Goal: Contribute content: Contribute content

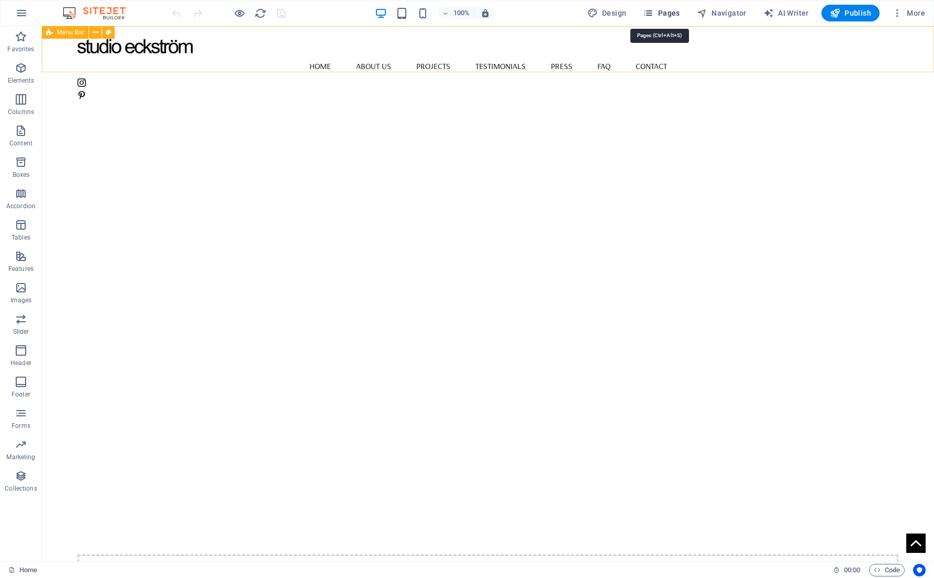
click at [672, 15] on span "Pages" at bounding box center [661, 13] width 37 height 10
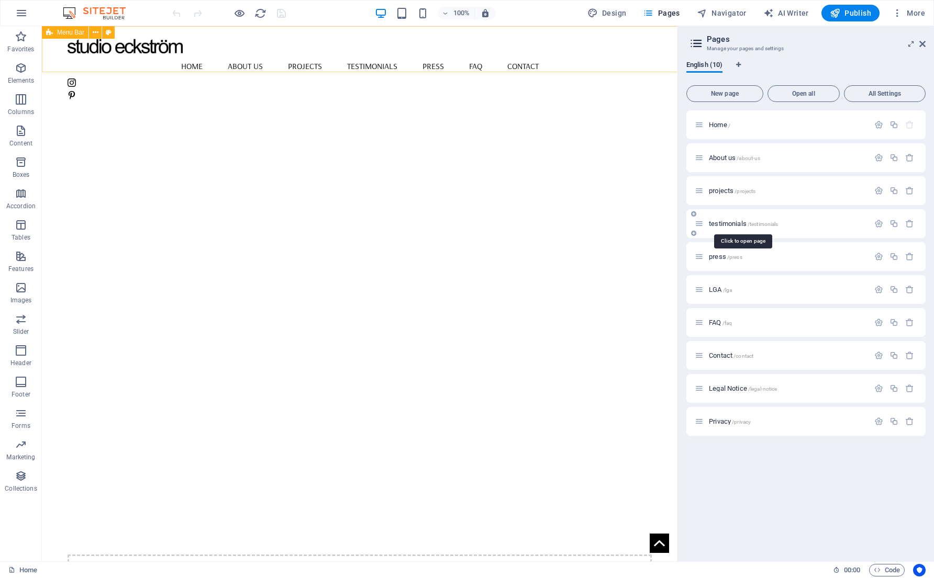
click at [722, 220] on span "testimonials /testimonials" at bounding box center [743, 224] width 69 height 8
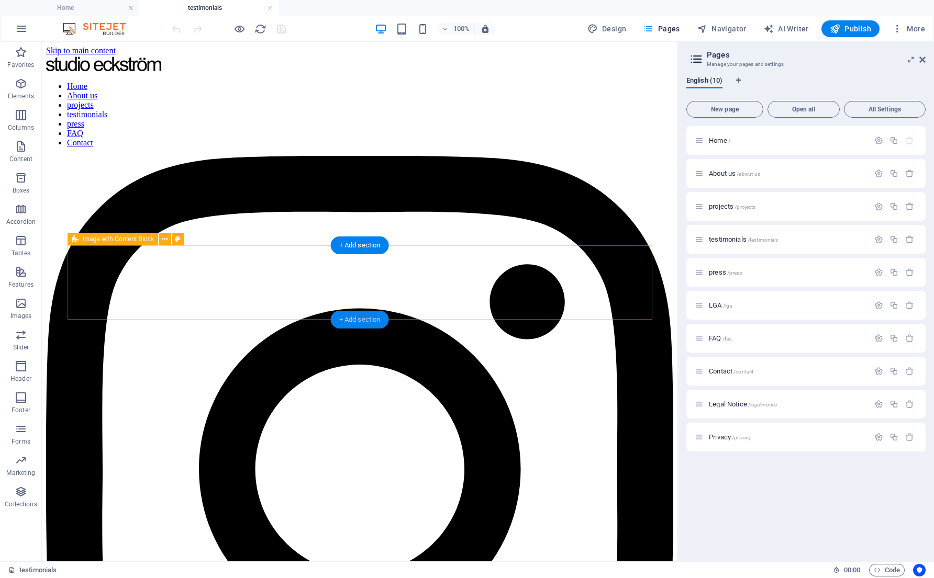
click at [342, 317] on div "+ Add section" at bounding box center [360, 320] width 58 height 18
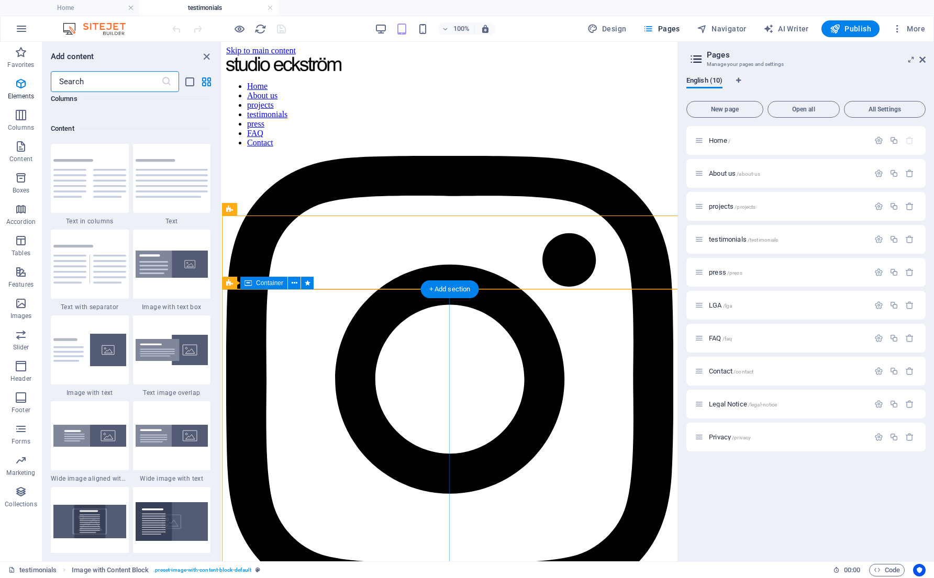
scroll to position [1831, 0]
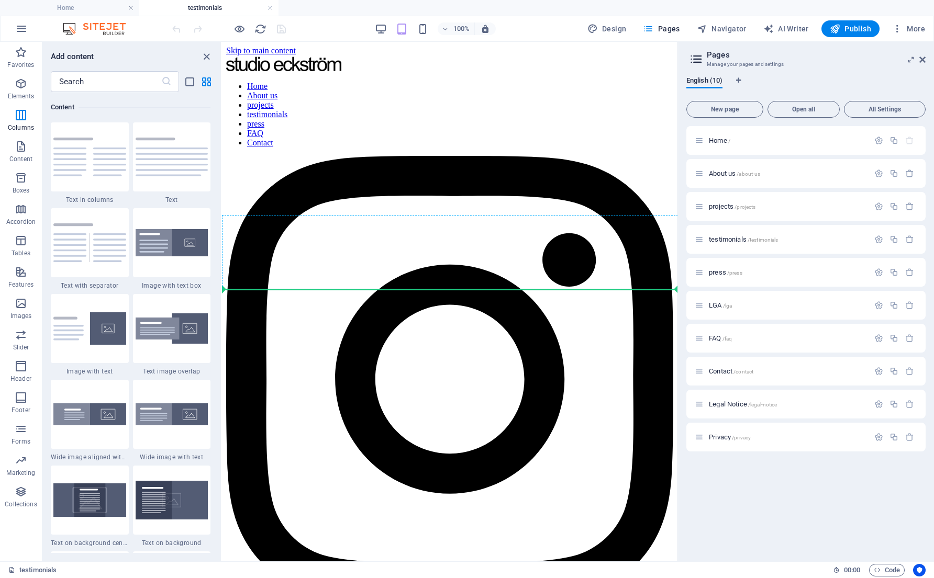
drag, startPoint x: 407, startPoint y: 270, endPoint x: 440, endPoint y: 260, distance: 35.1
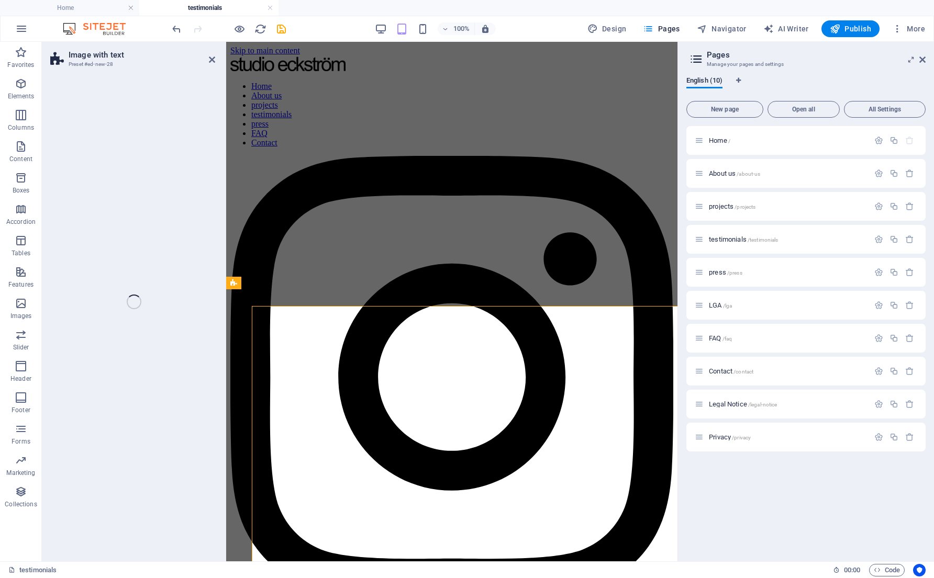
select select "rem"
select select "px"
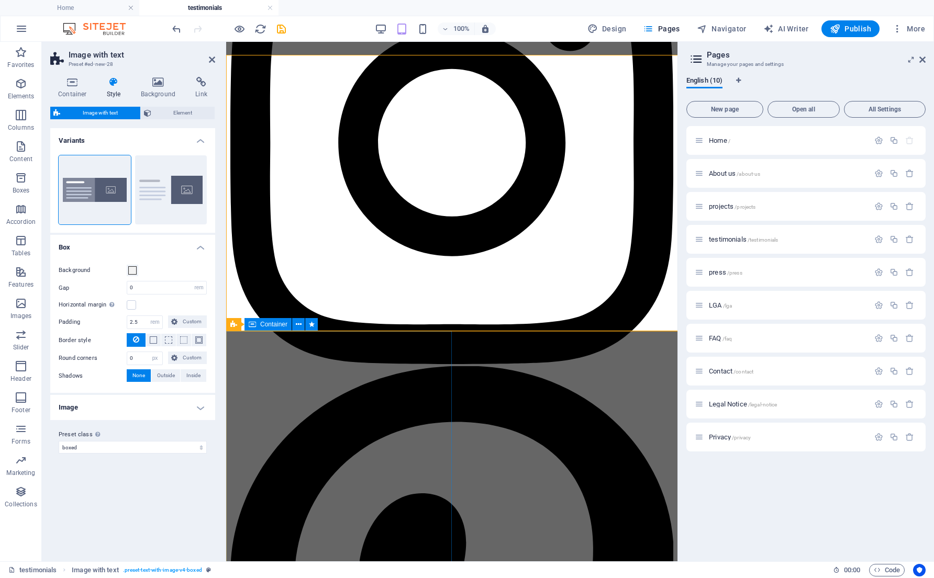
scroll to position [233, 0]
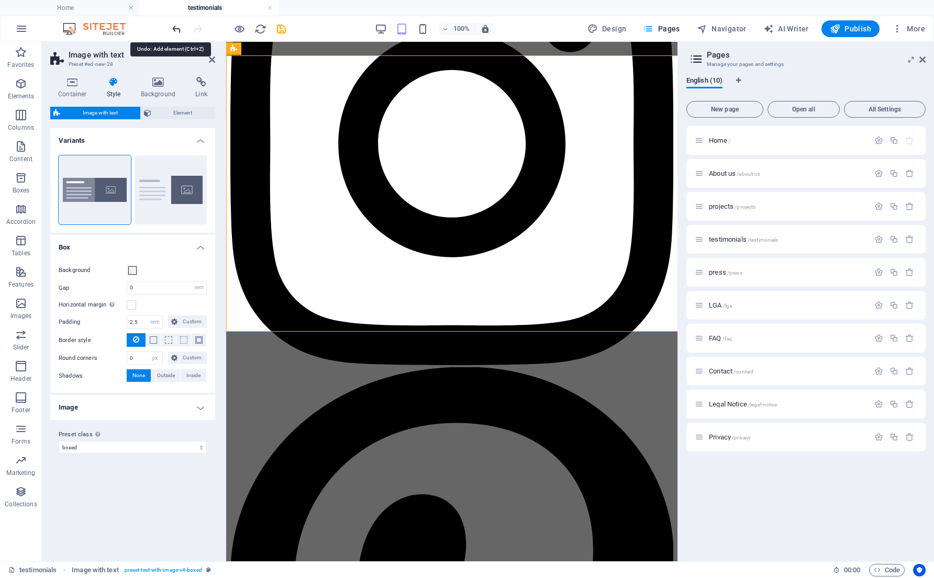
click at [176, 32] on icon "undo" at bounding box center [177, 29] width 12 height 12
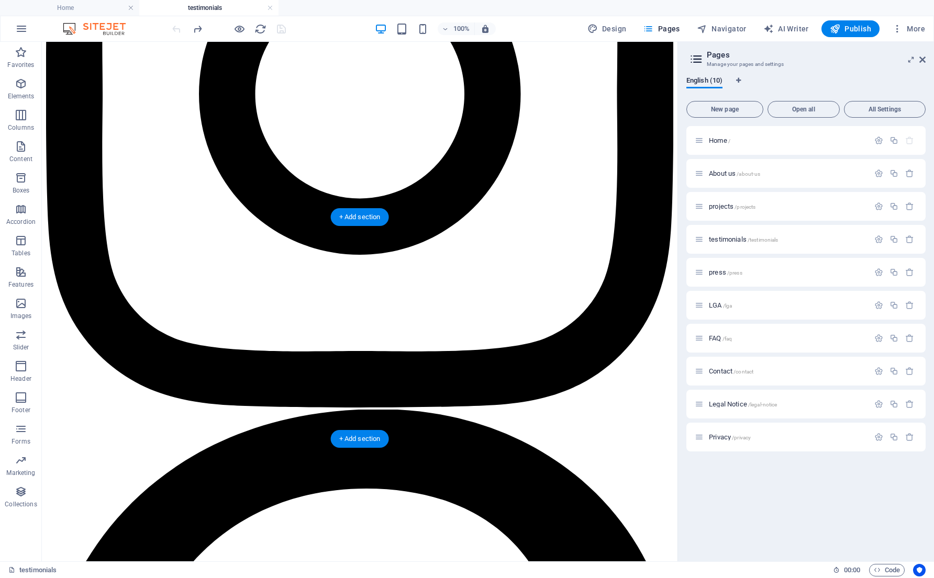
scroll to position [361, 0]
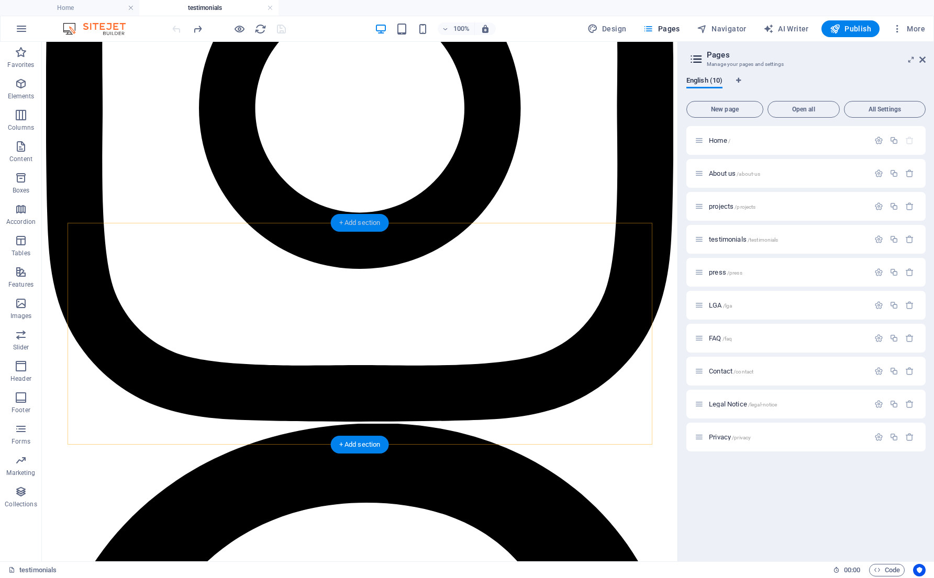
click at [365, 222] on div "+ Add section" at bounding box center [360, 223] width 58 height 18
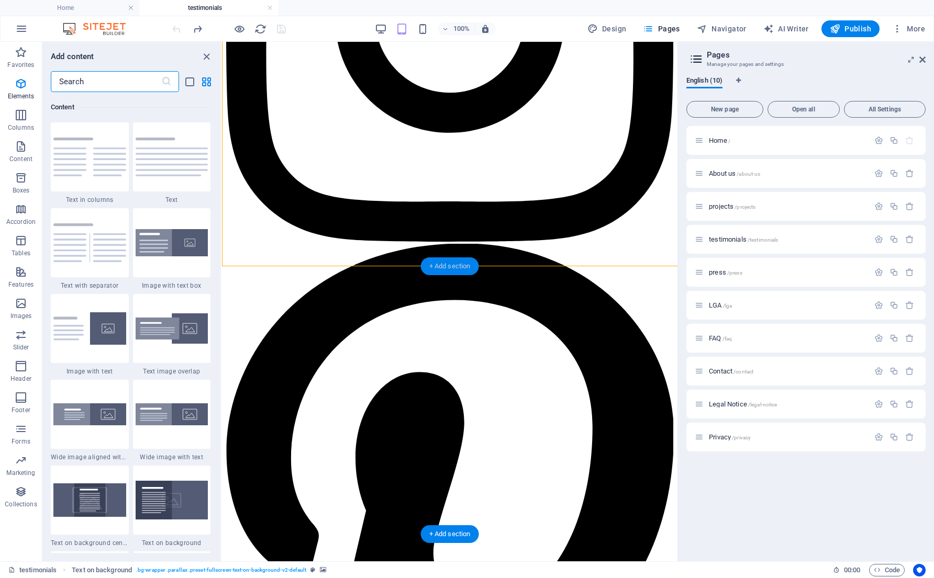
scroll to position [1831, 0]
click at [163, 257] on img at bounding box center [172, 243] width 73 height 28
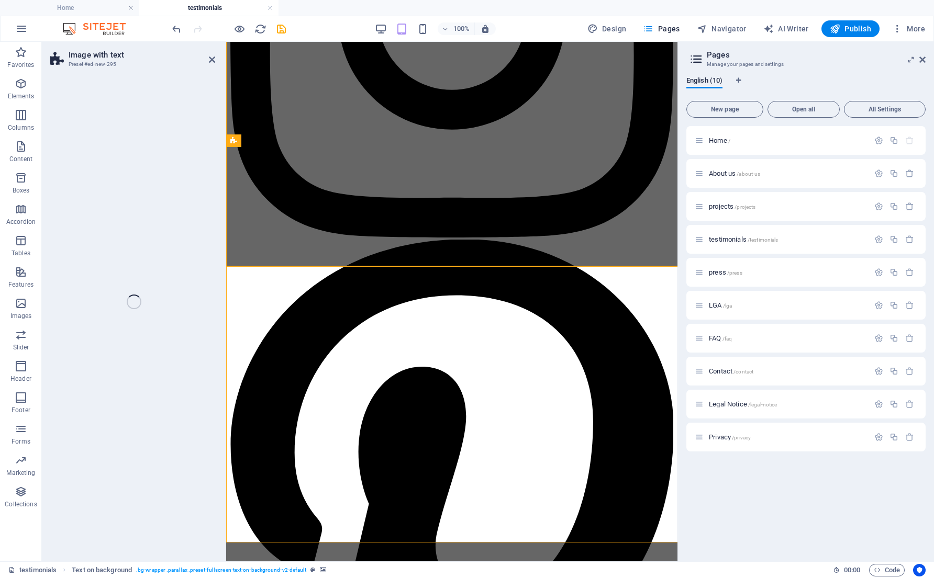
select select "rem"
select select "px"
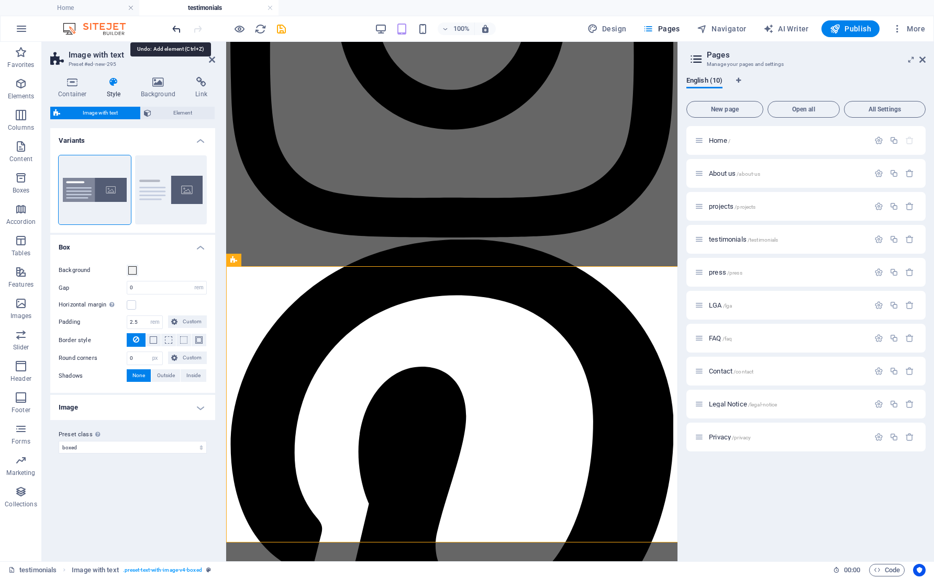
click at [177, 30] on icon "undo" at bounding box center [177, 29] width 12 height 12
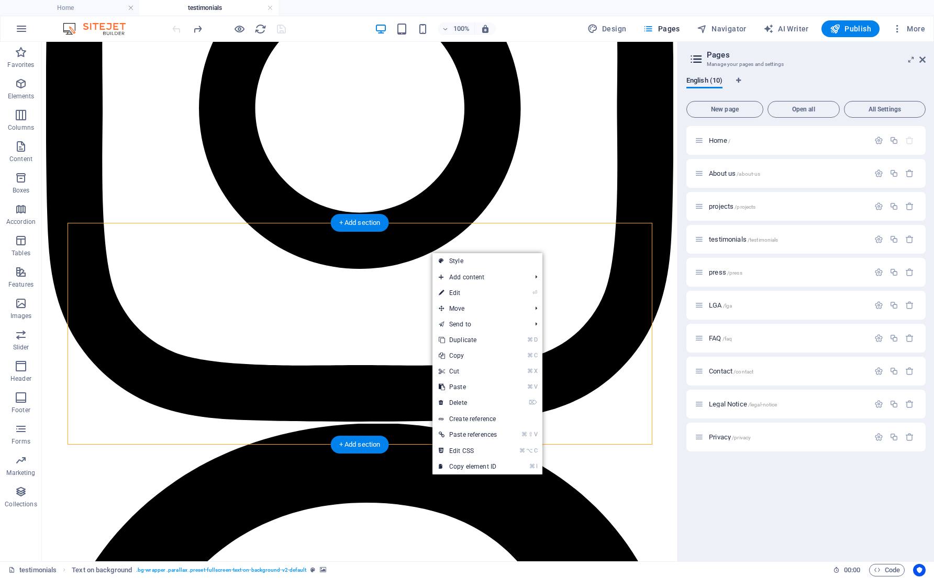
drag, startPoint x: 431, startPoint y: 252, endPoint x: 463, endPoint y: 340, distance: 93.4
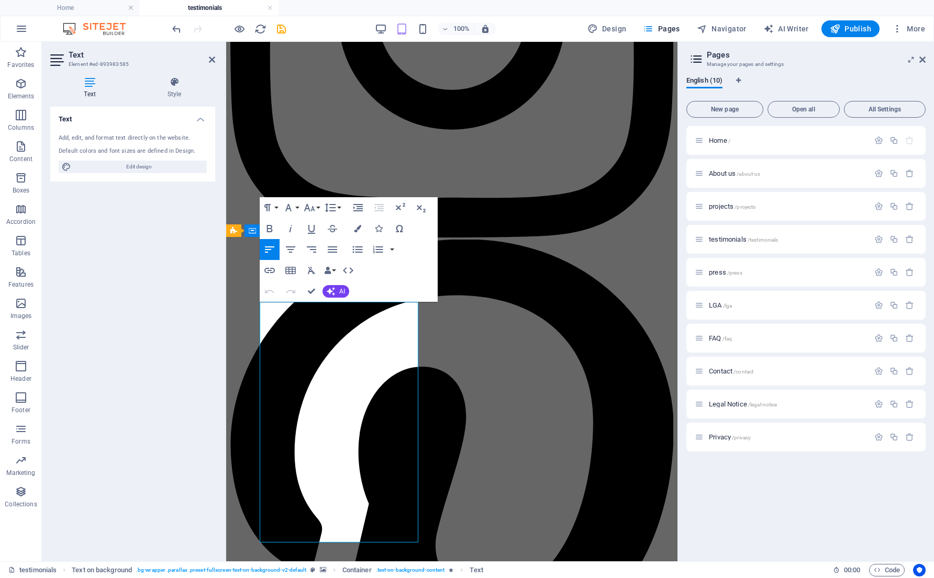
scroll to position [51, 0]
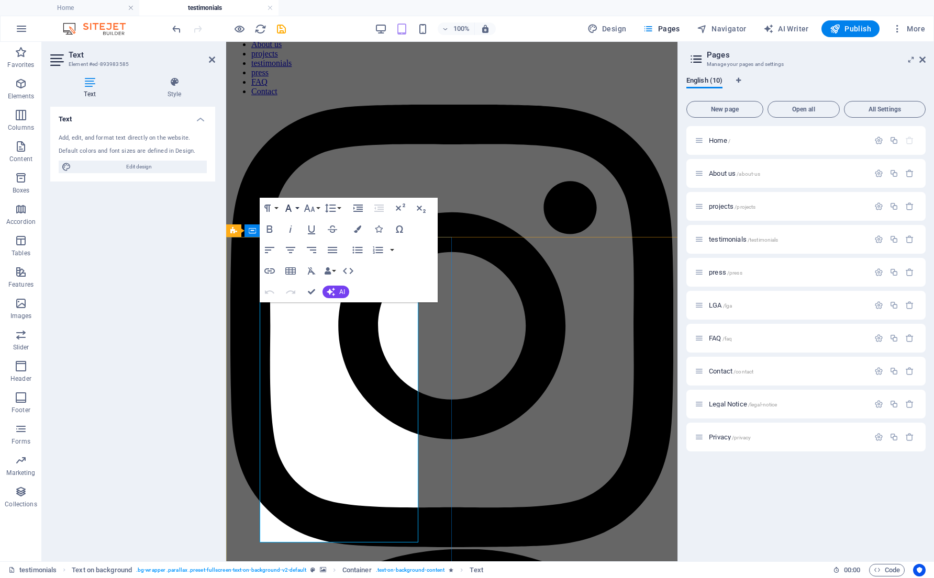
click at [296, 209] on button "Font Family" at bounding box center [291, 208] width 20 height 21
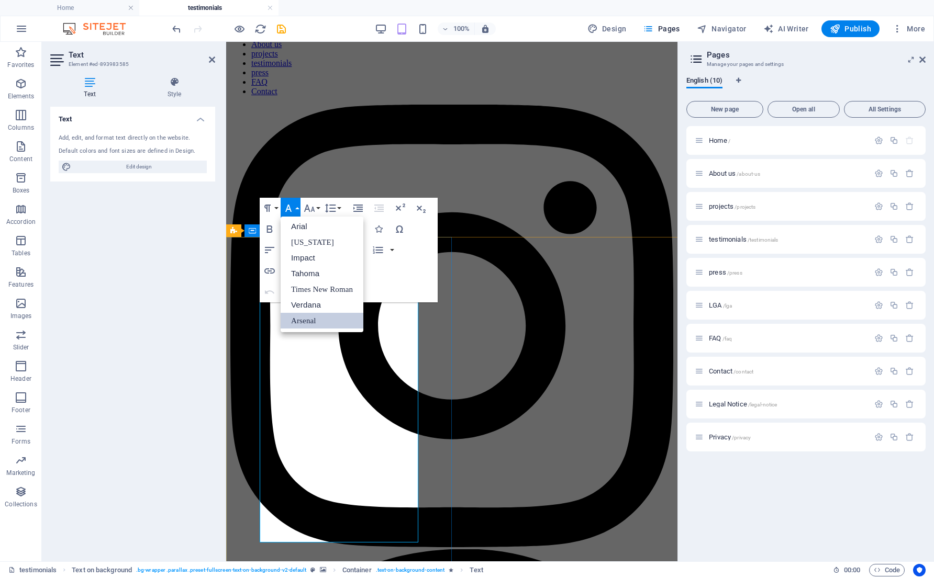
scroll to position [0, 0]
click at [315, 208] on icon "button" at bounding box center [309, 208] width 13 height 13
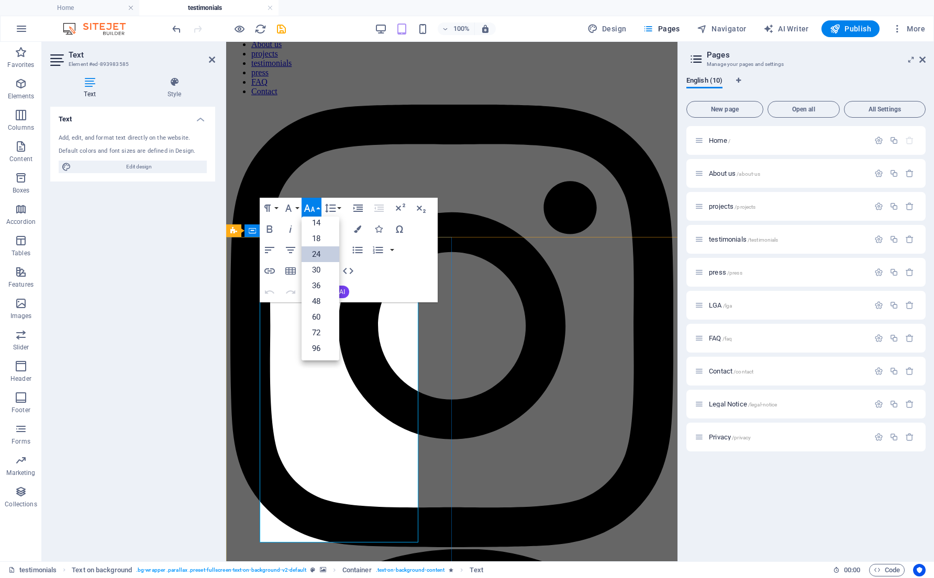
scroll to position [80, 0]
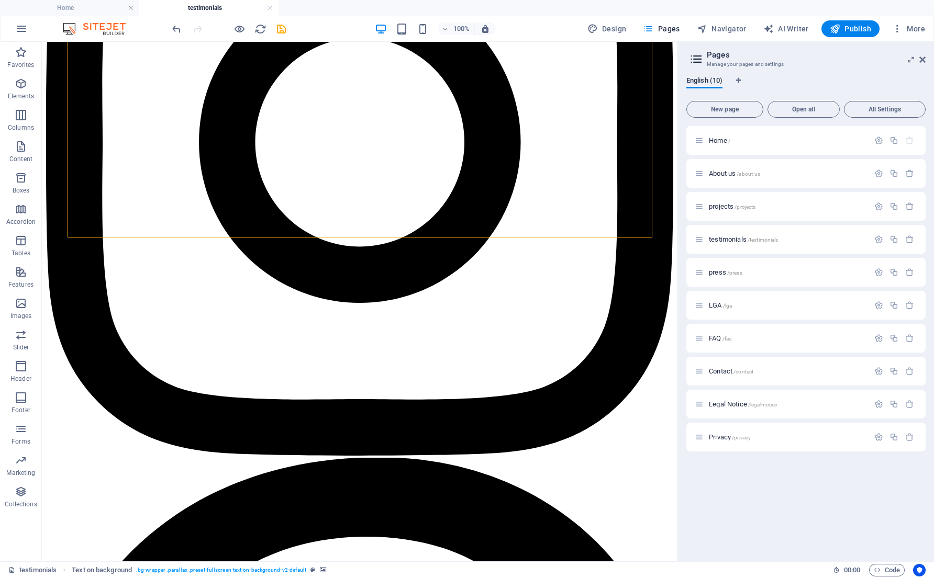
scroll to position [352, 0]
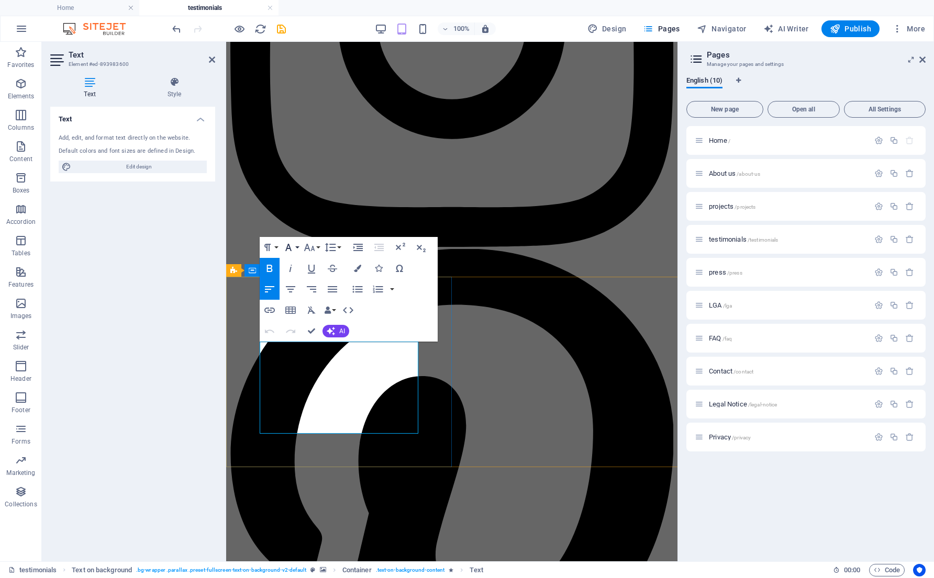
click at [298, 246] on button "Font Family" at bounding box center [291, 247] width 20 height 21
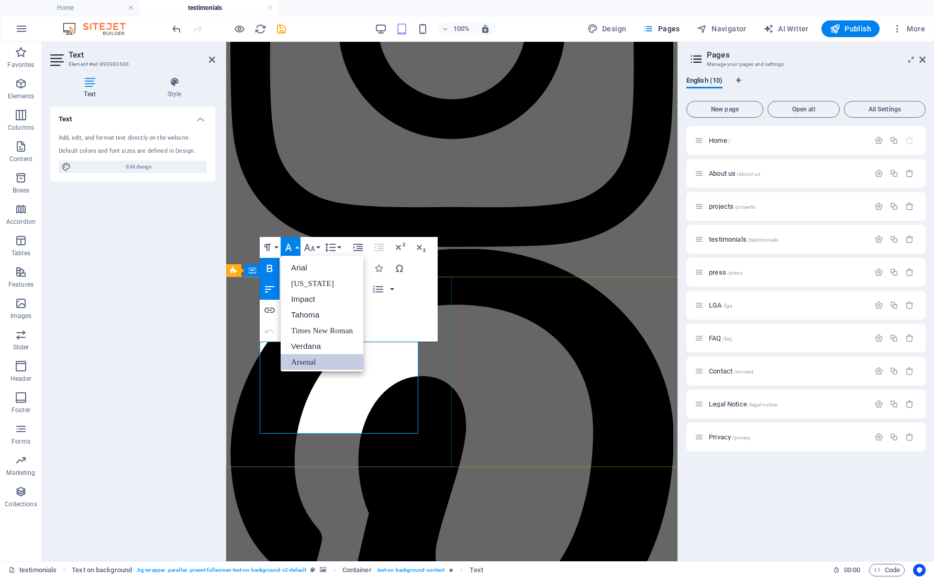
click at [309, 359] on link "Arsenal" at bounding box center [322, 362] width 83 height 16
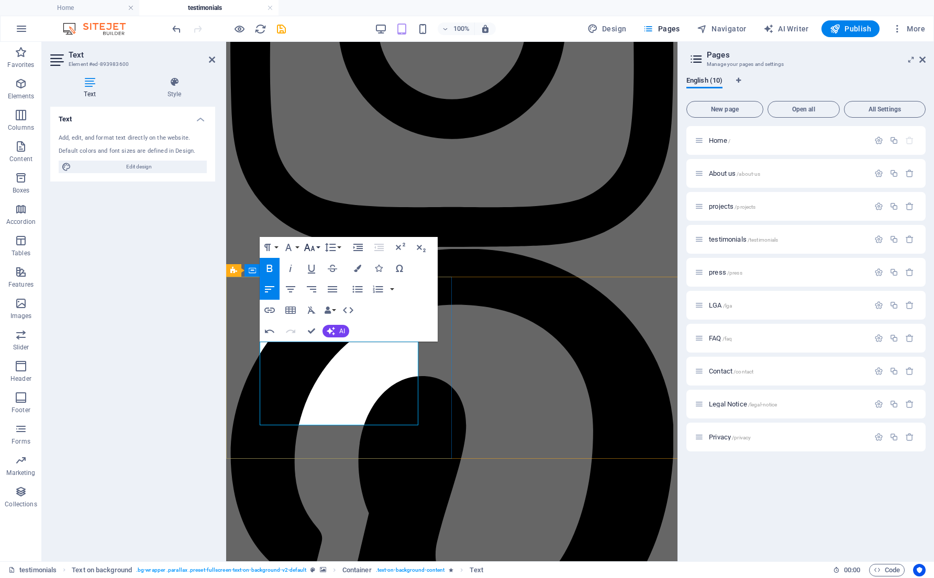
click at [319, 245] on button "Font Size" at bounding box center [312, 247] width 20 height 21
click at [323, 375] on link "24" at bounding box center [321, 378] width 38 height 16
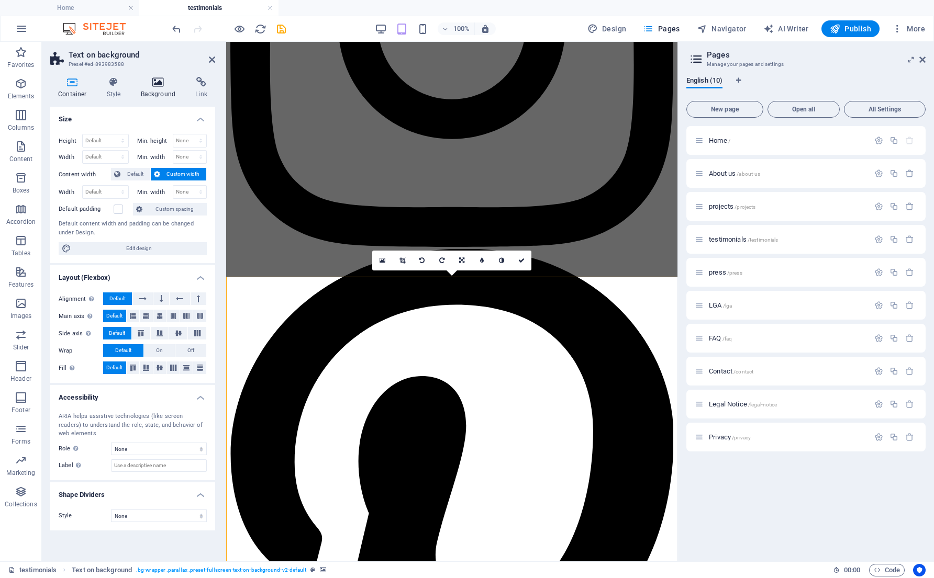
click at [158, 84] on icon at bounding box center [158, 82] width 51 height 10
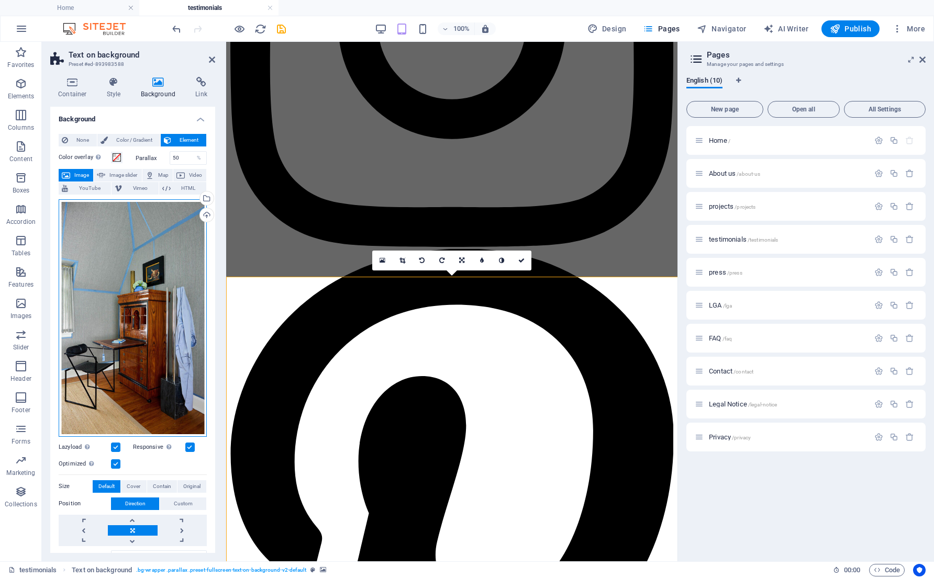
click at [172, 318] on div "Drag files here, click to choose files or select files from Files or our free s…" at bounding box center [133, 318] width 148 height 238
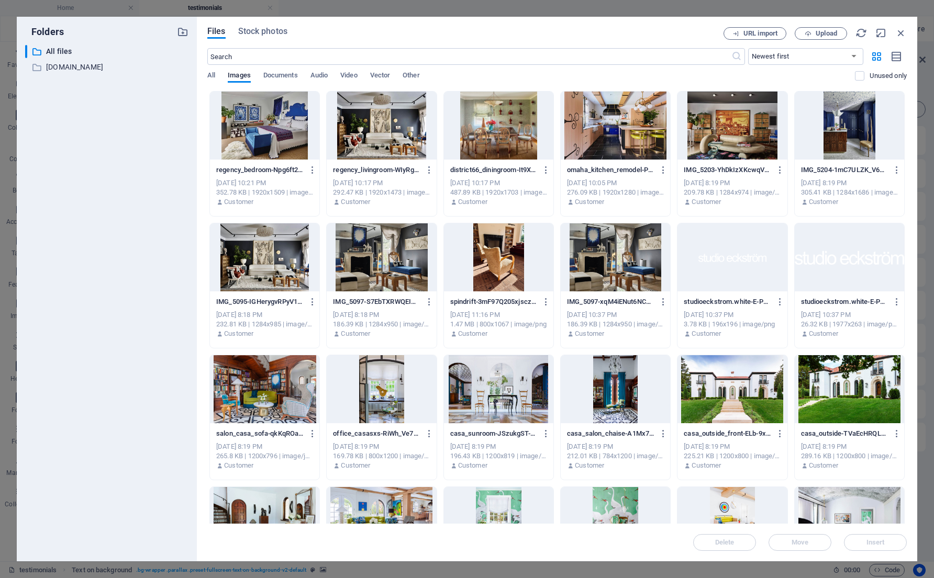
click at [172, 318] on div "​ All files All files ​ [DOMAIN_NAME] [DOMAIN_NAME]" at bounding box center [106, 299] width 163 height 508
click at [826, 30] on span "Upload" at bounding box center [826, 33] width 21 height 6
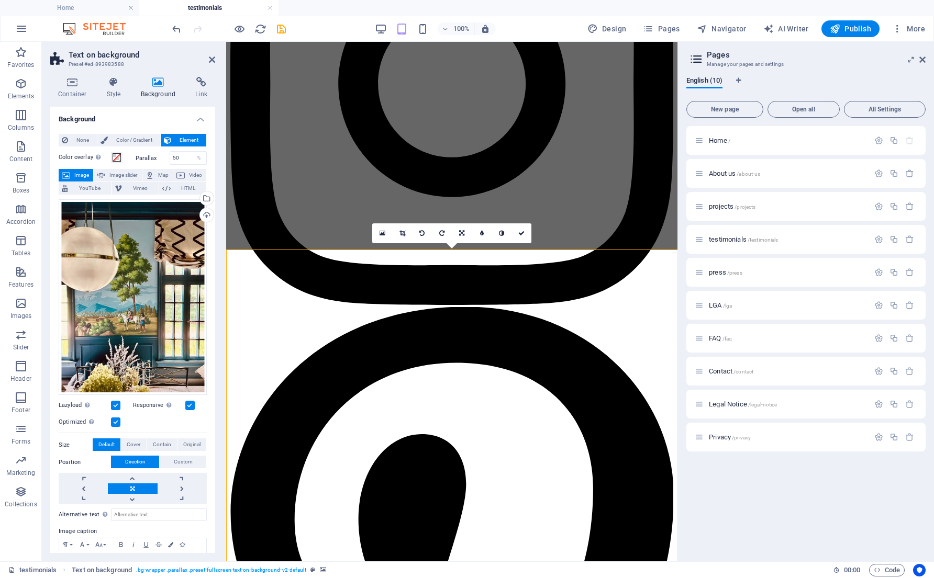
scroll to position [250, 0]
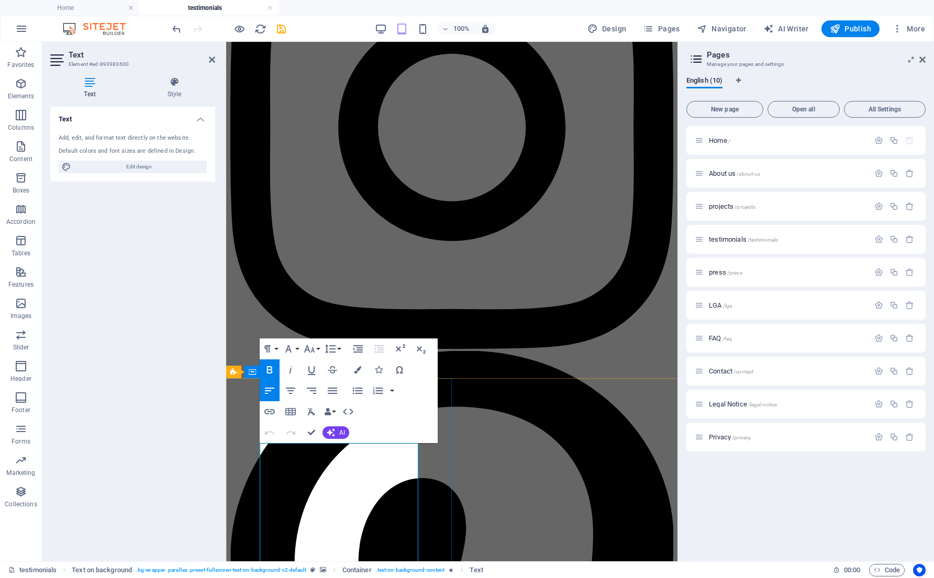
click at [269, 367] on icon "button" at bounding box center [270, 369] width 6 height 7
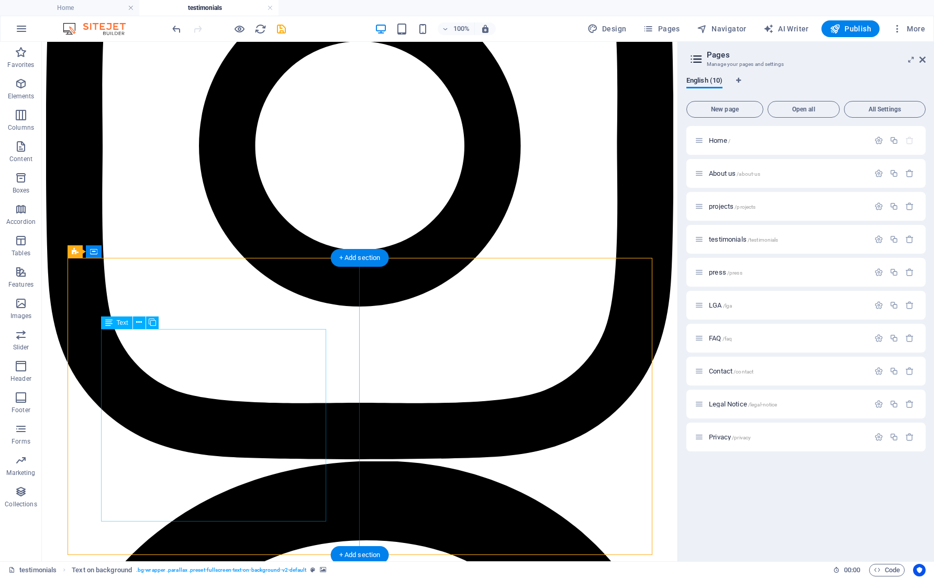
scroll to position [327, 0]
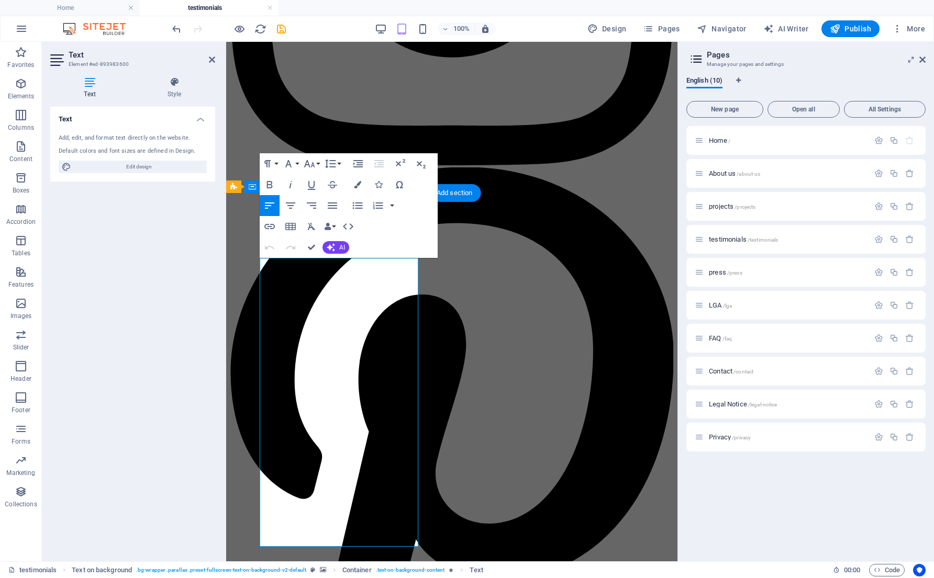
scroll to position [447, 0]
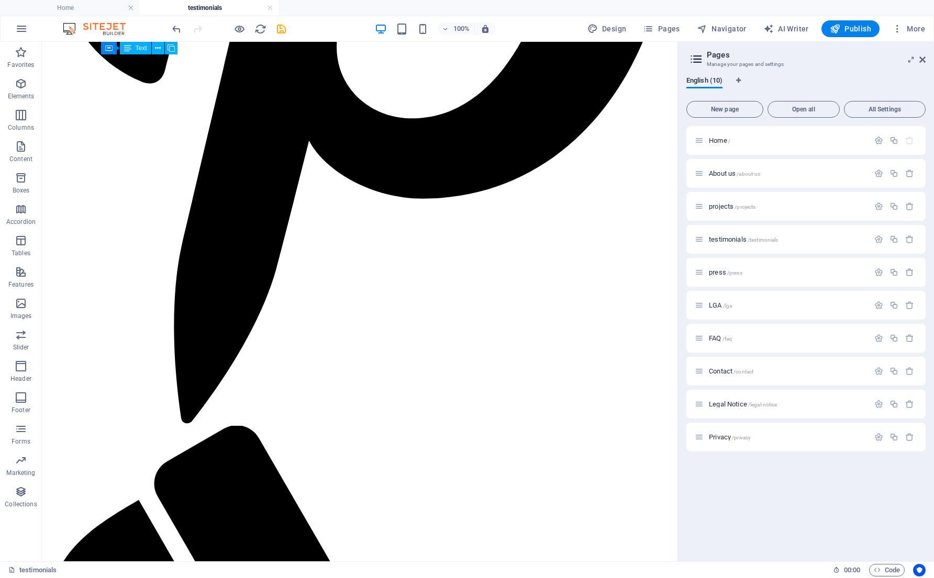
scroll to position [1184, 0]
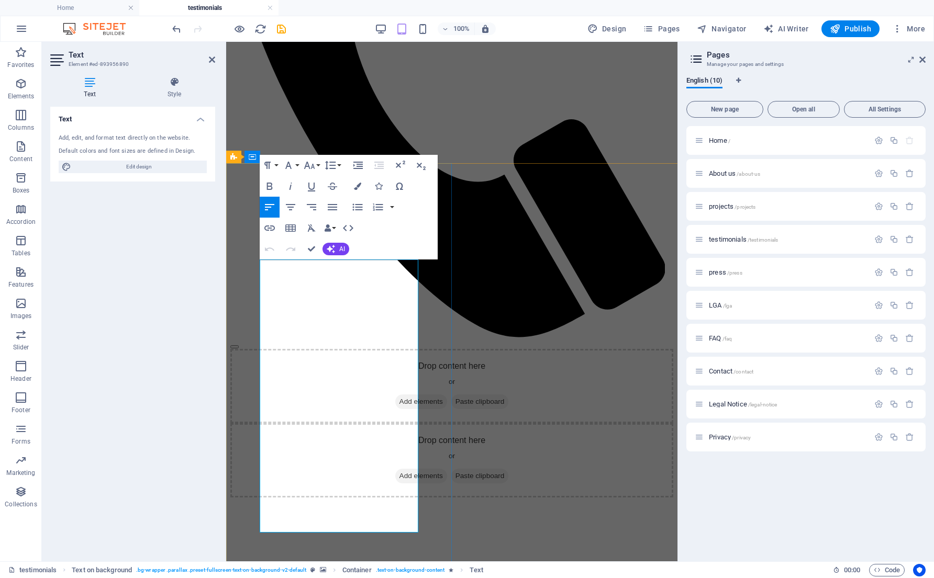
scroll to position [1431, 0]
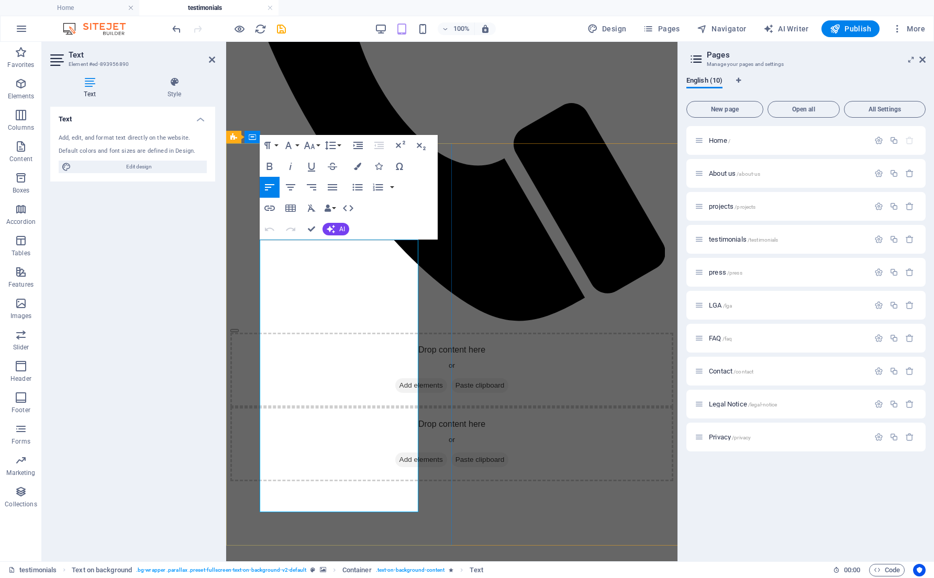
click at [851, 26] on span "Publish" at bounding box center [850, 29] width 41 height 10
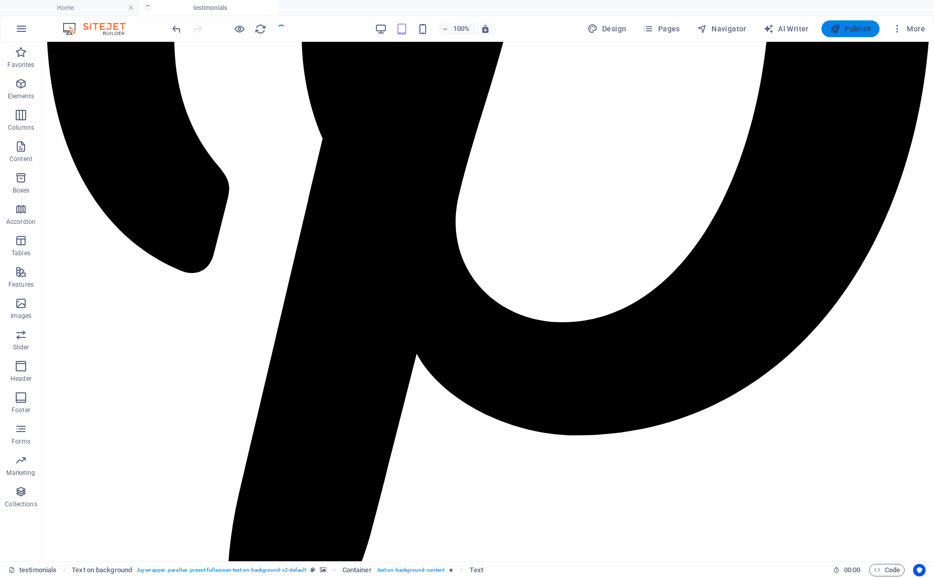
scroll to position [980, 0]
